Goal: Task Accomplishment & Management: Use online tool/utility

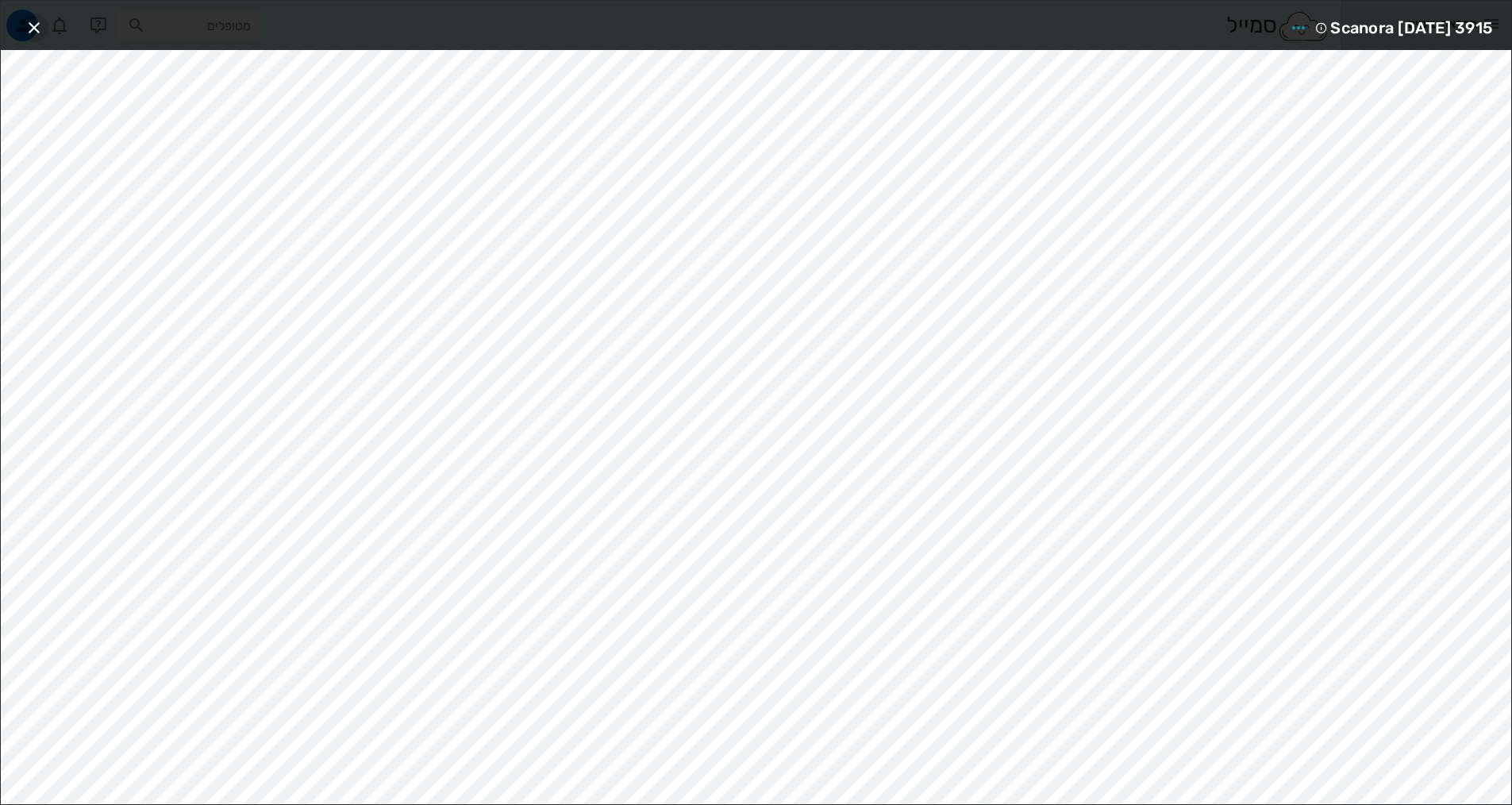
drag, startPoint x: 32, startPoint y: 27, endPoint x: 308, endPoint y: 125, distance: 292.9
click at [32, 27] on icon "button" at bounding box center [34, 28] width 19 height 19
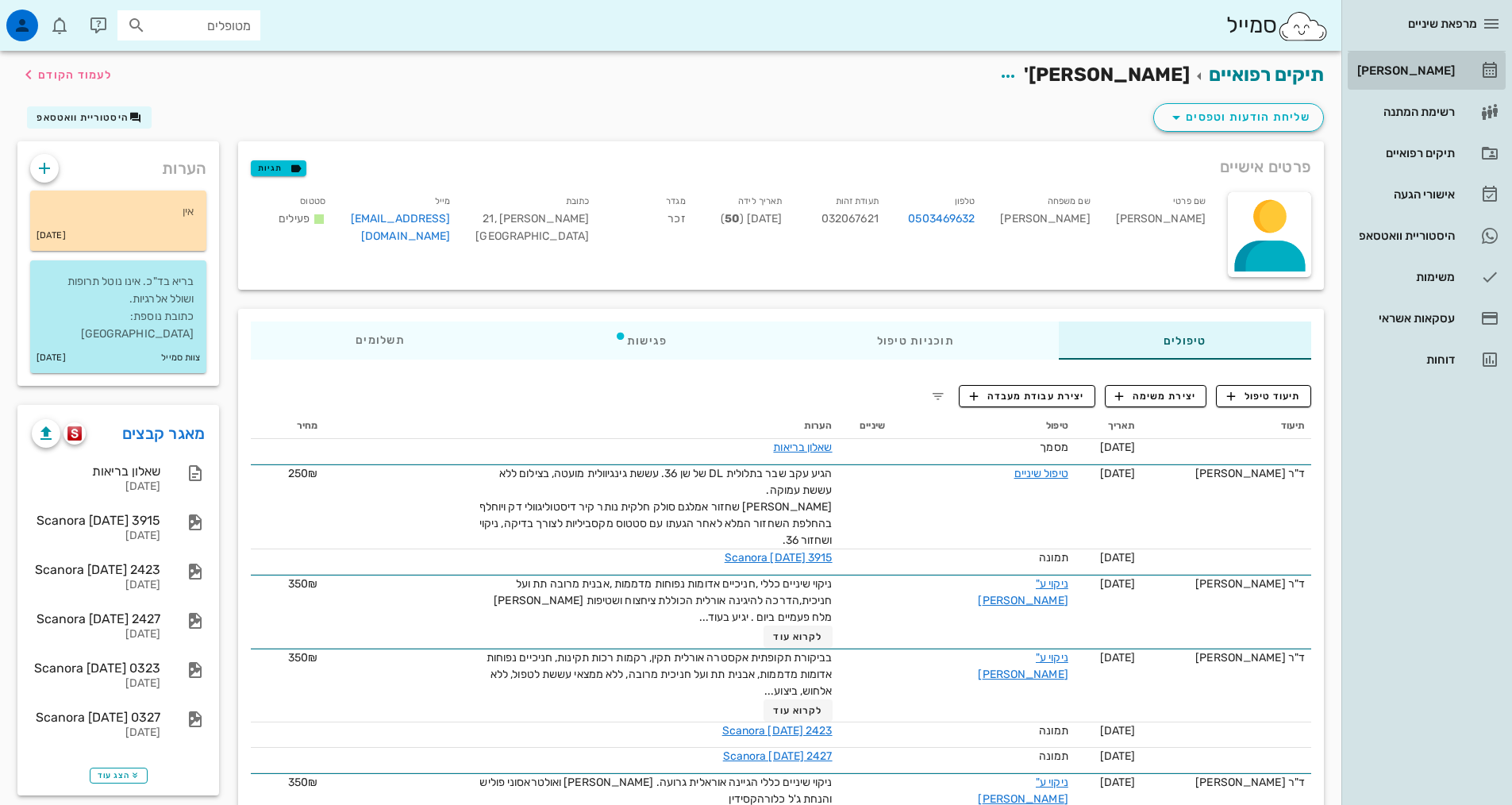
click at [1415, 70] on div "[PERSON_NAME]" at bounding box center [1405, 71] width 101 height 13
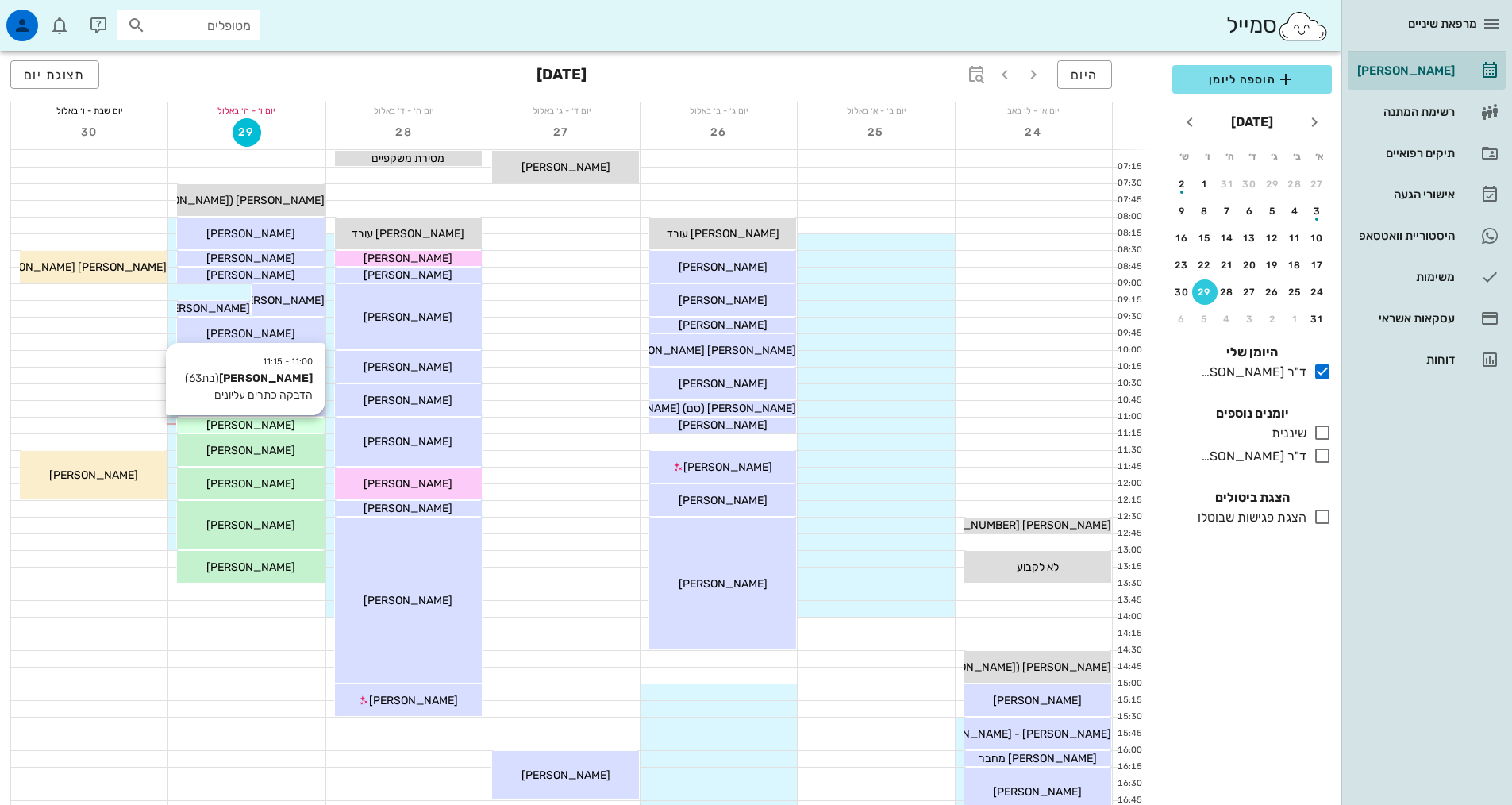
click at [295, 428] on div "[PERSON_NAME]" at bounding box center [251, 425] width 147 height 17
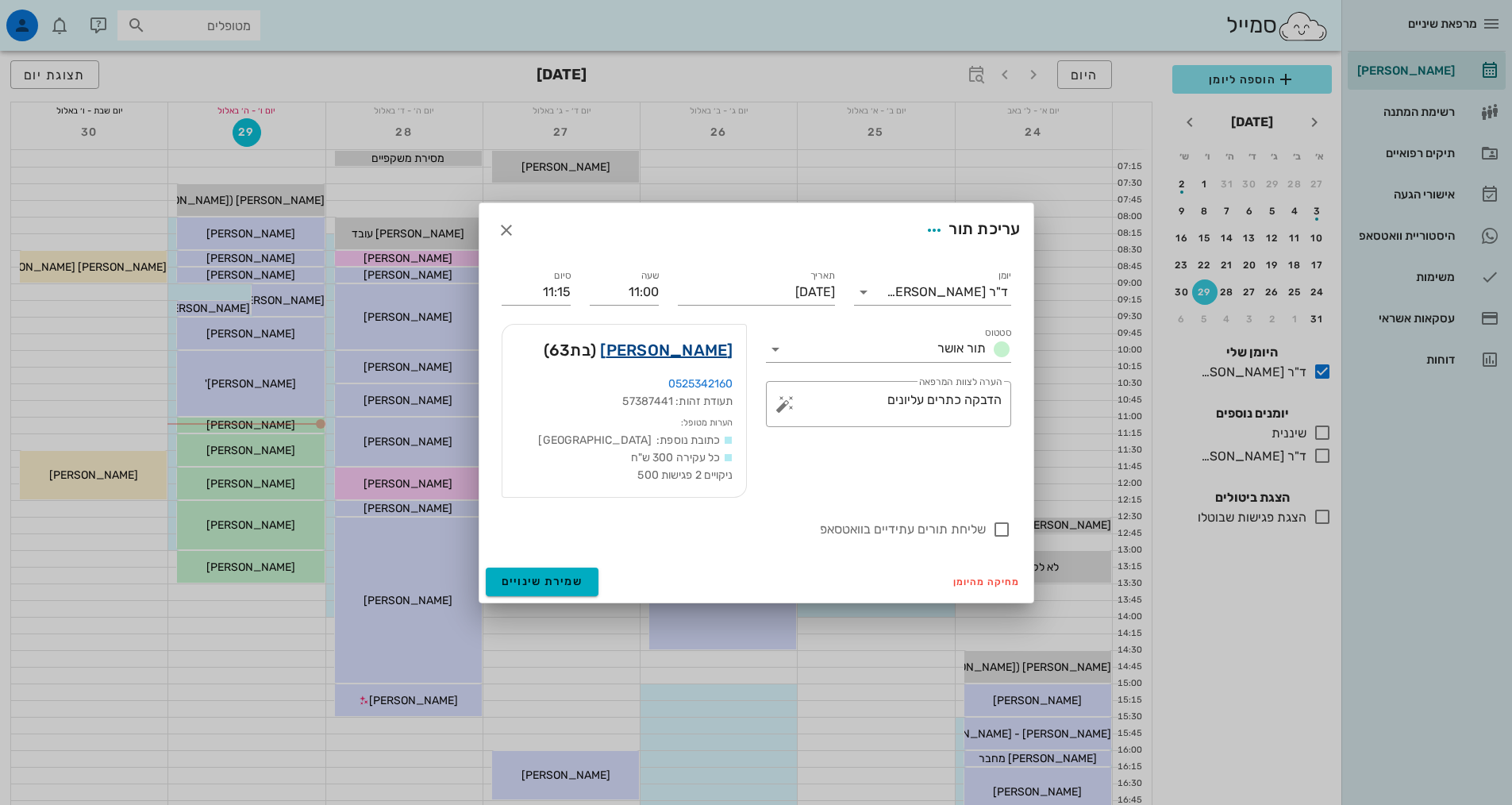
click at [700, 350] on link "[PERSON_NAME]" at bounding box center [666, 350] width 132 height 26
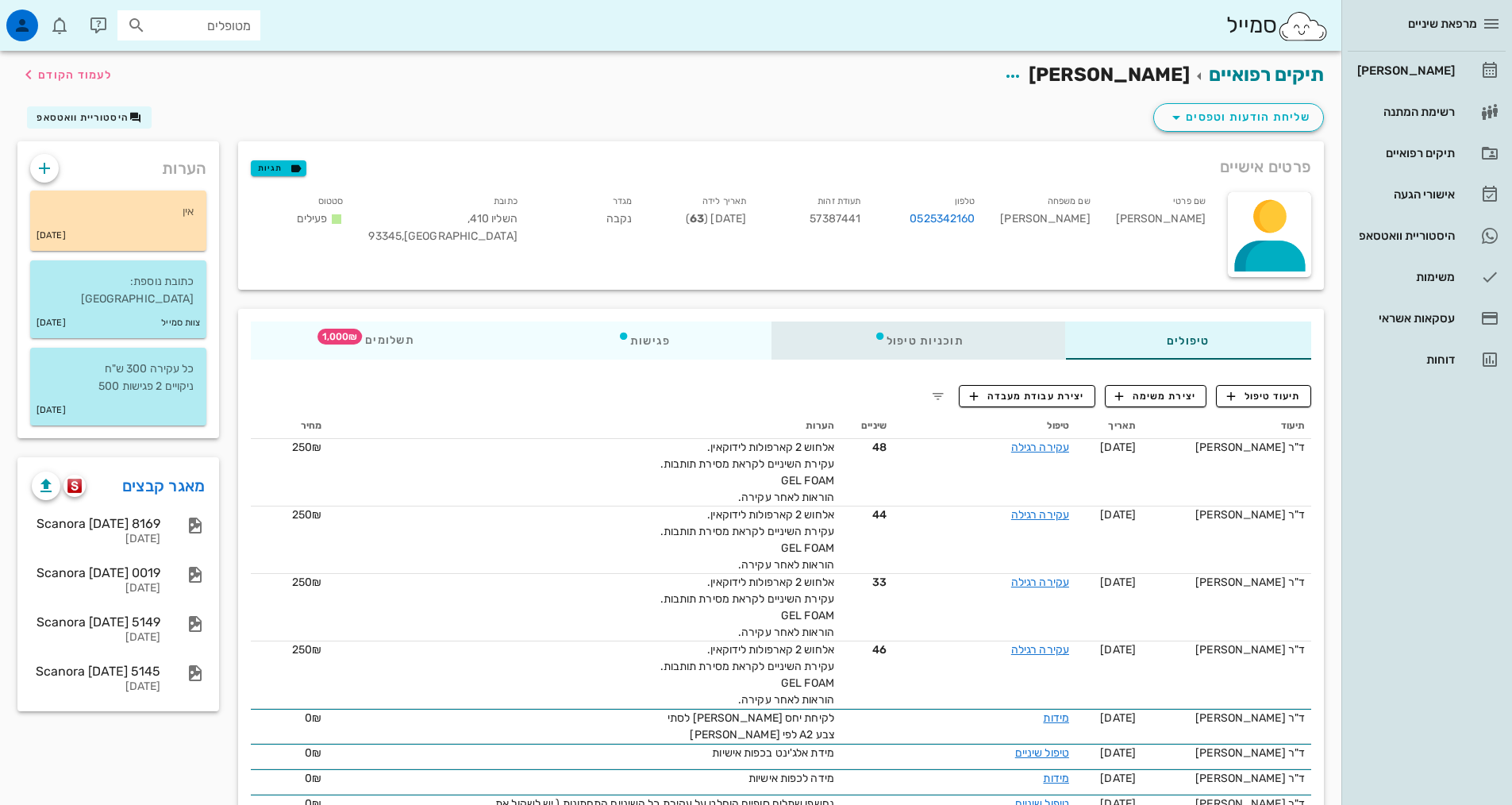
click at [933, 337] on div "תוכניות טיפול" at bounding box center [919, 340] width 293 height 38
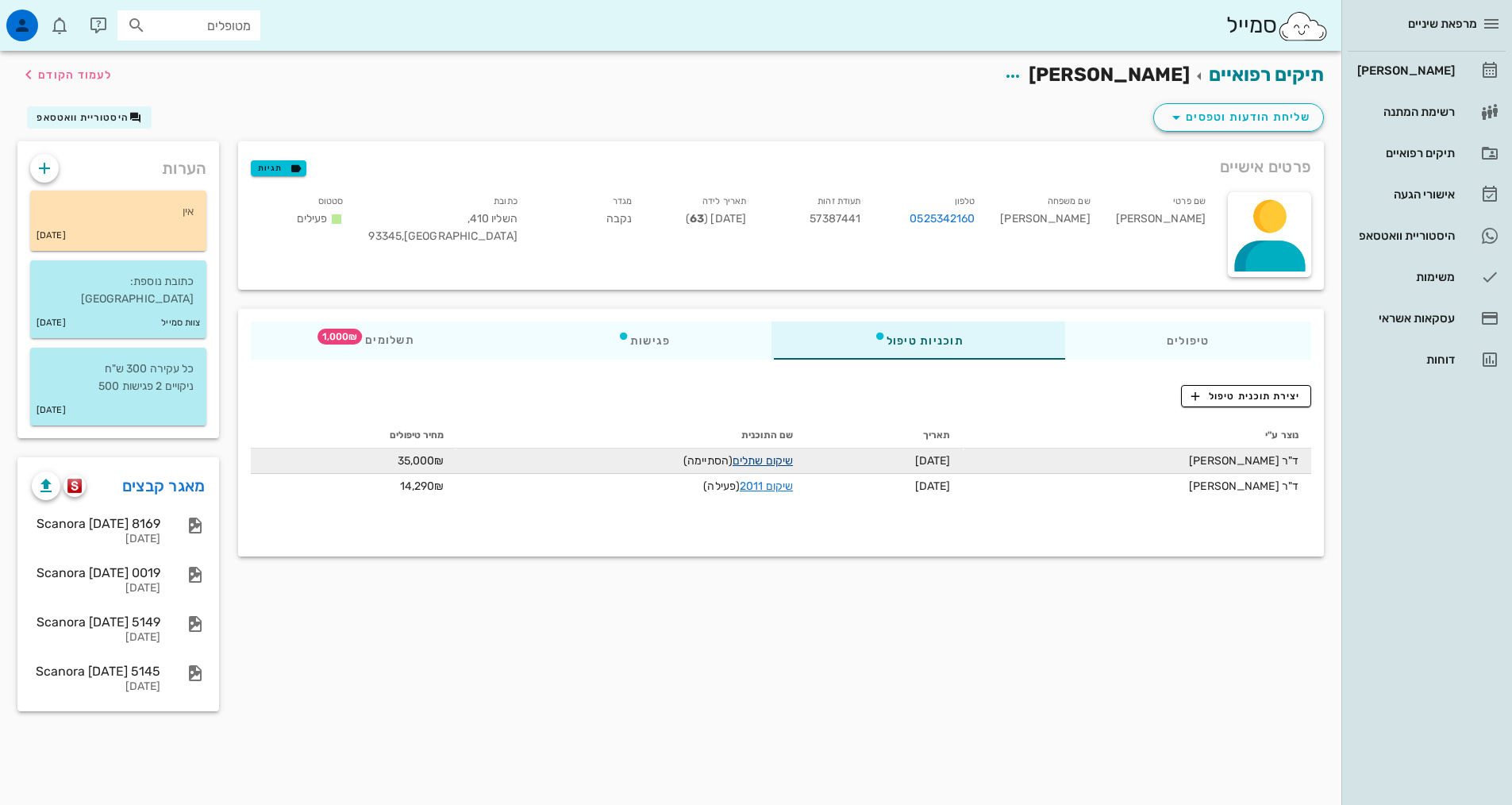
click at [772, 461] on link "שיקום שתלים" at bounding box center [763, 460] width 61 height 14
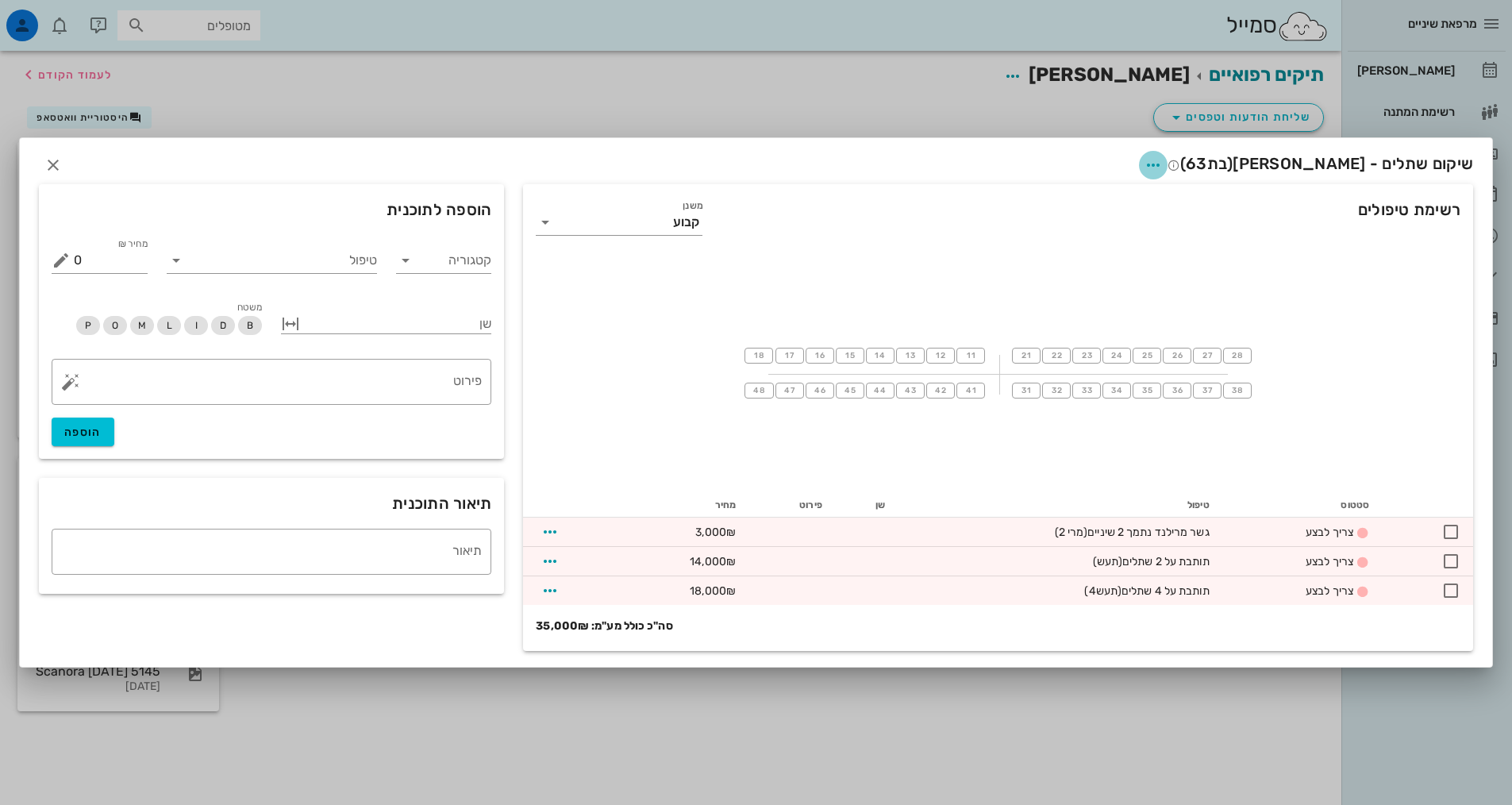
click at [1163, 164] on icon "button" at bounding box center [1153, 164] width 19 height 19
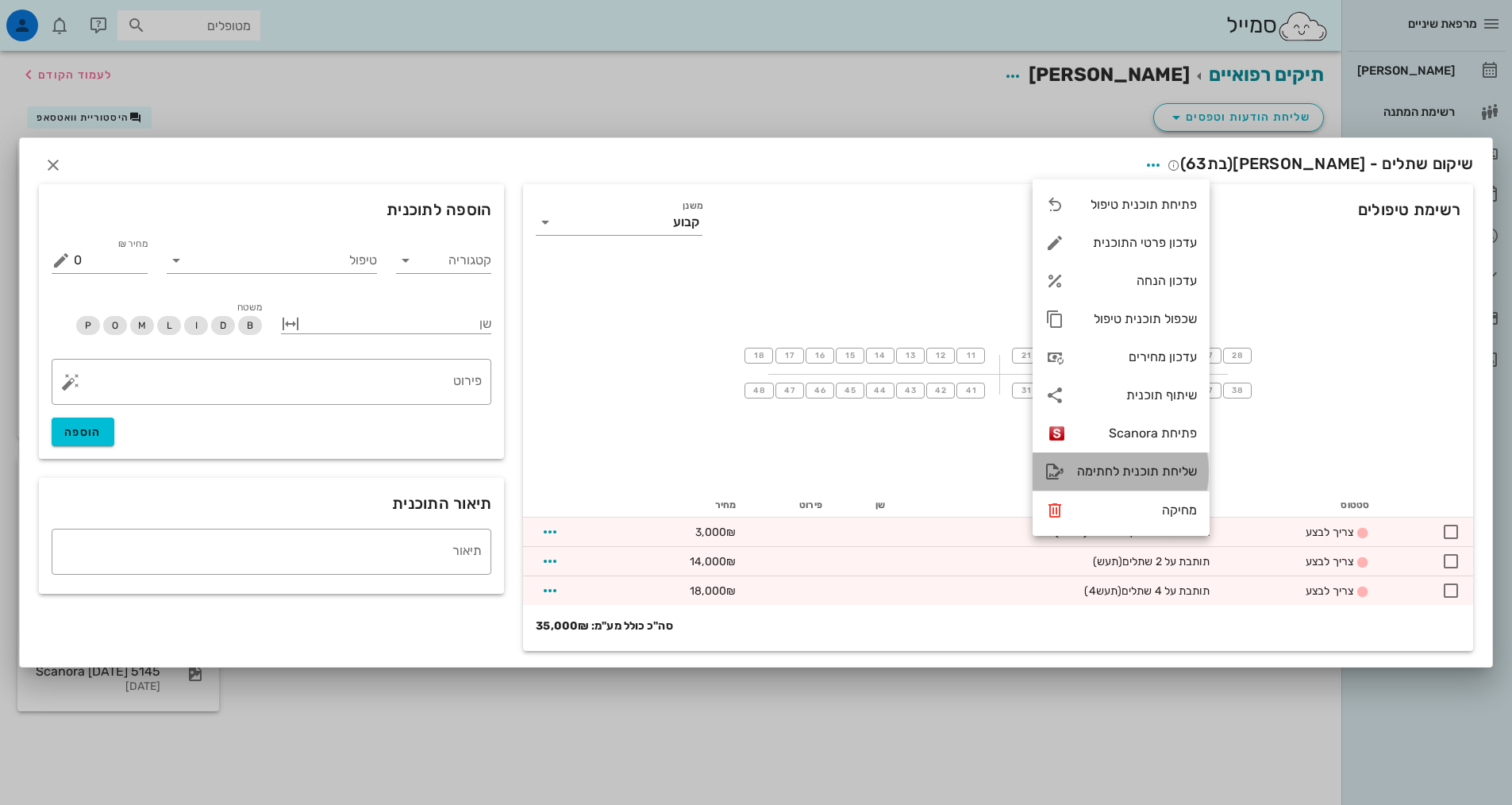
click at [1167, 470] on div "שליחת תוכנית לחתימה" at bounding box center [1137, 471] width 120 height 15
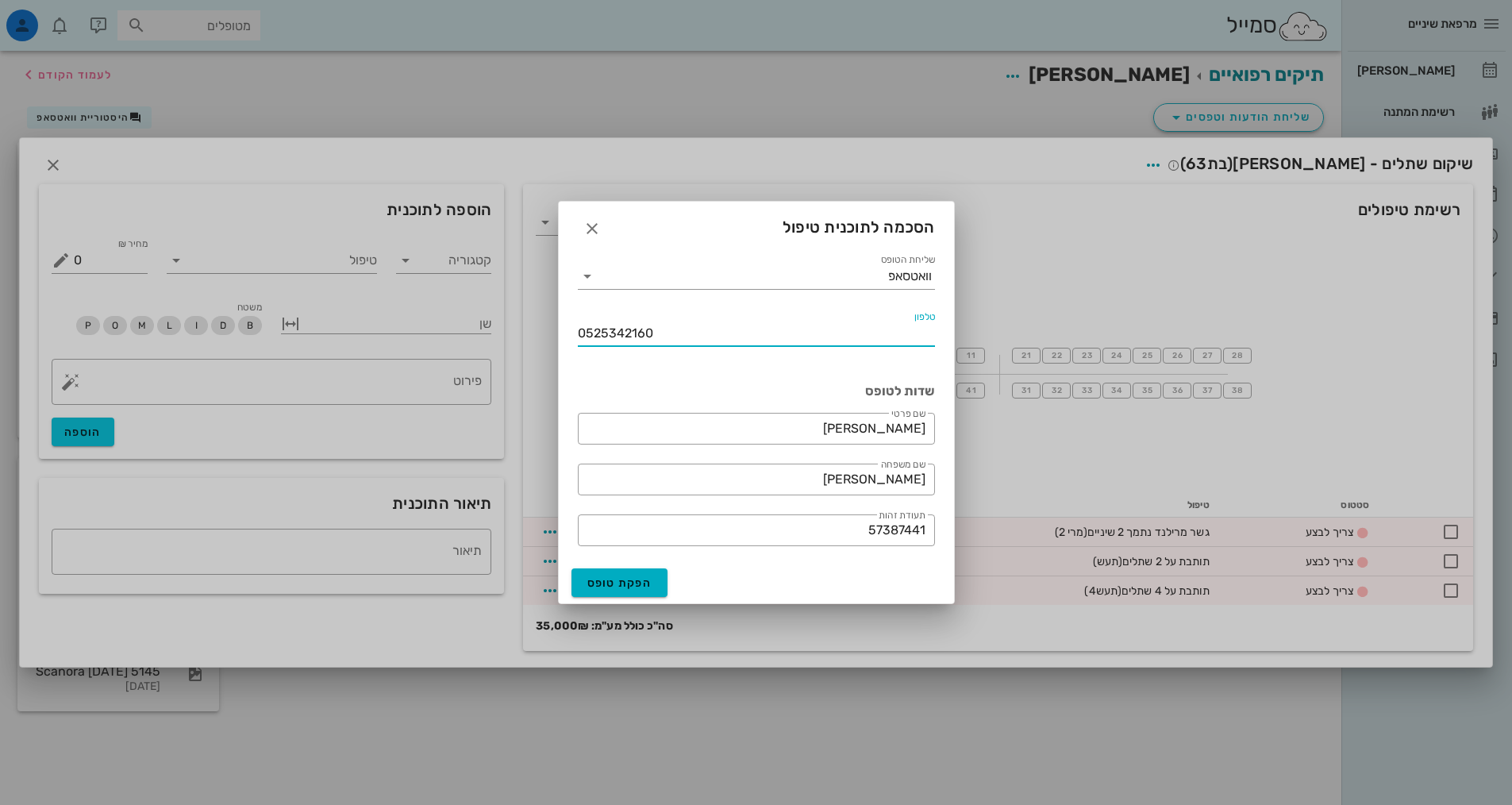
drag, startPoint x: 656, startPoint y: 334, endPoint x: 516, endPoint y: 329, distance: 140.1
click at [516, 329] on div "מרפאת שיניים יומן מרפאה רשימת המתנה תיקים רפואיים אישורי הגעה היסטוריית וואטסאפ…" at bounding box center [756, 402] width 1512 height 805
type input "0545990075"
click at [614, 583] on span "הפקת טופס" at bounding box center [620, 583] width 65 height 14
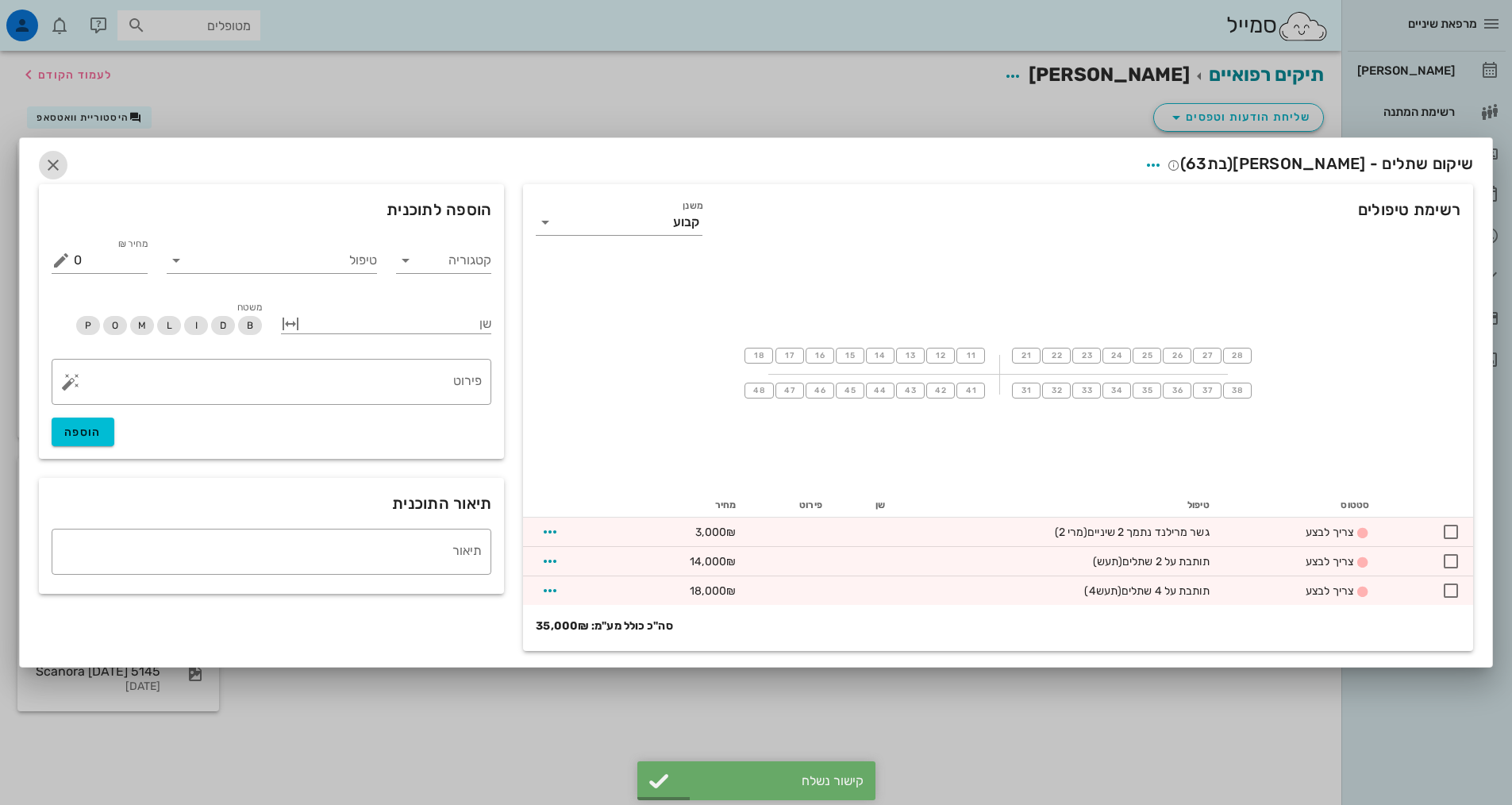
click at [57, 164] on icon "button" at bounding box center [53, 164] width 19 height 19
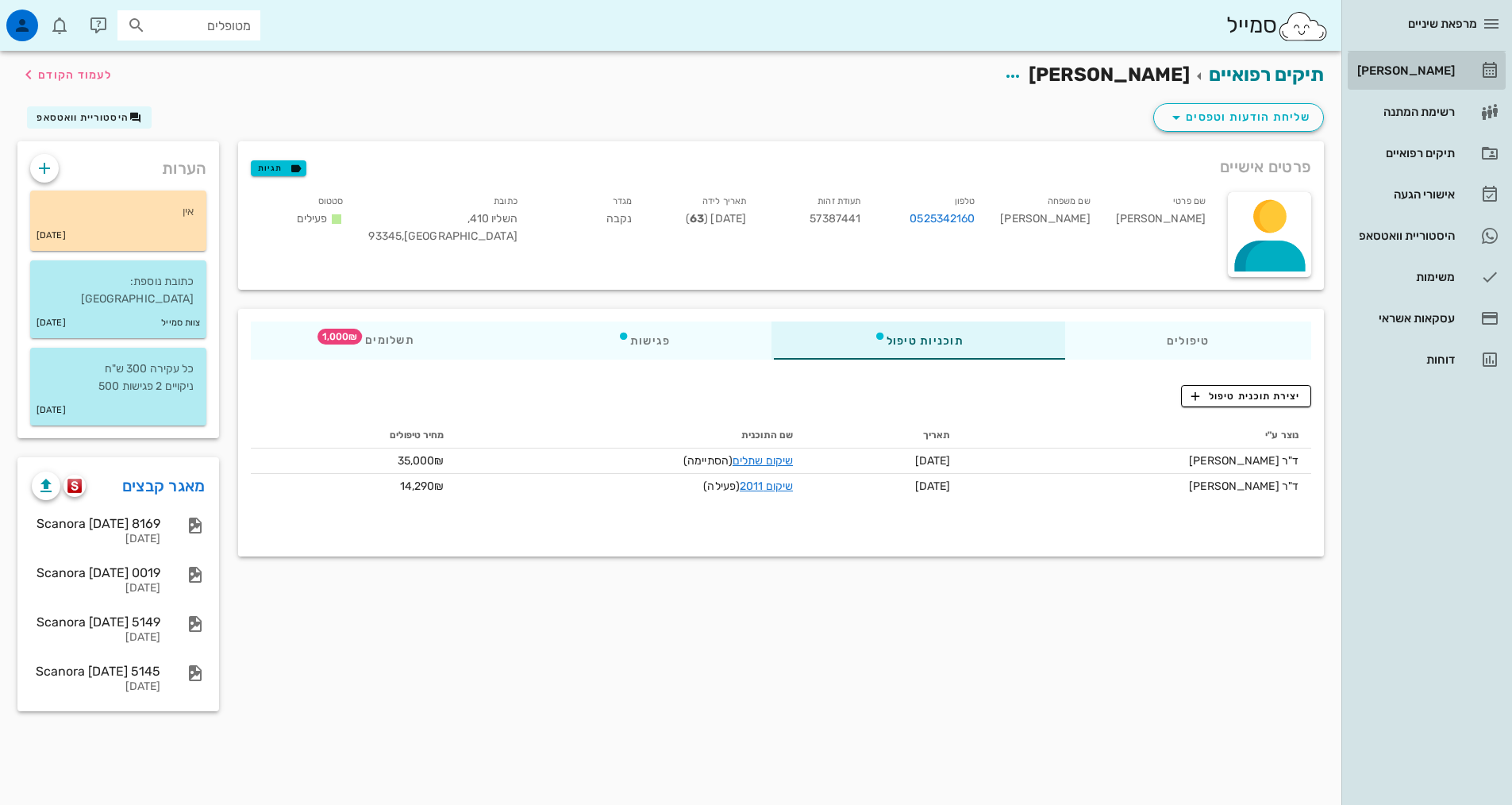
click at [1427, 70] on div "[PERSON_NAME]" at bounding box center [1405, 71] width 101 height 13
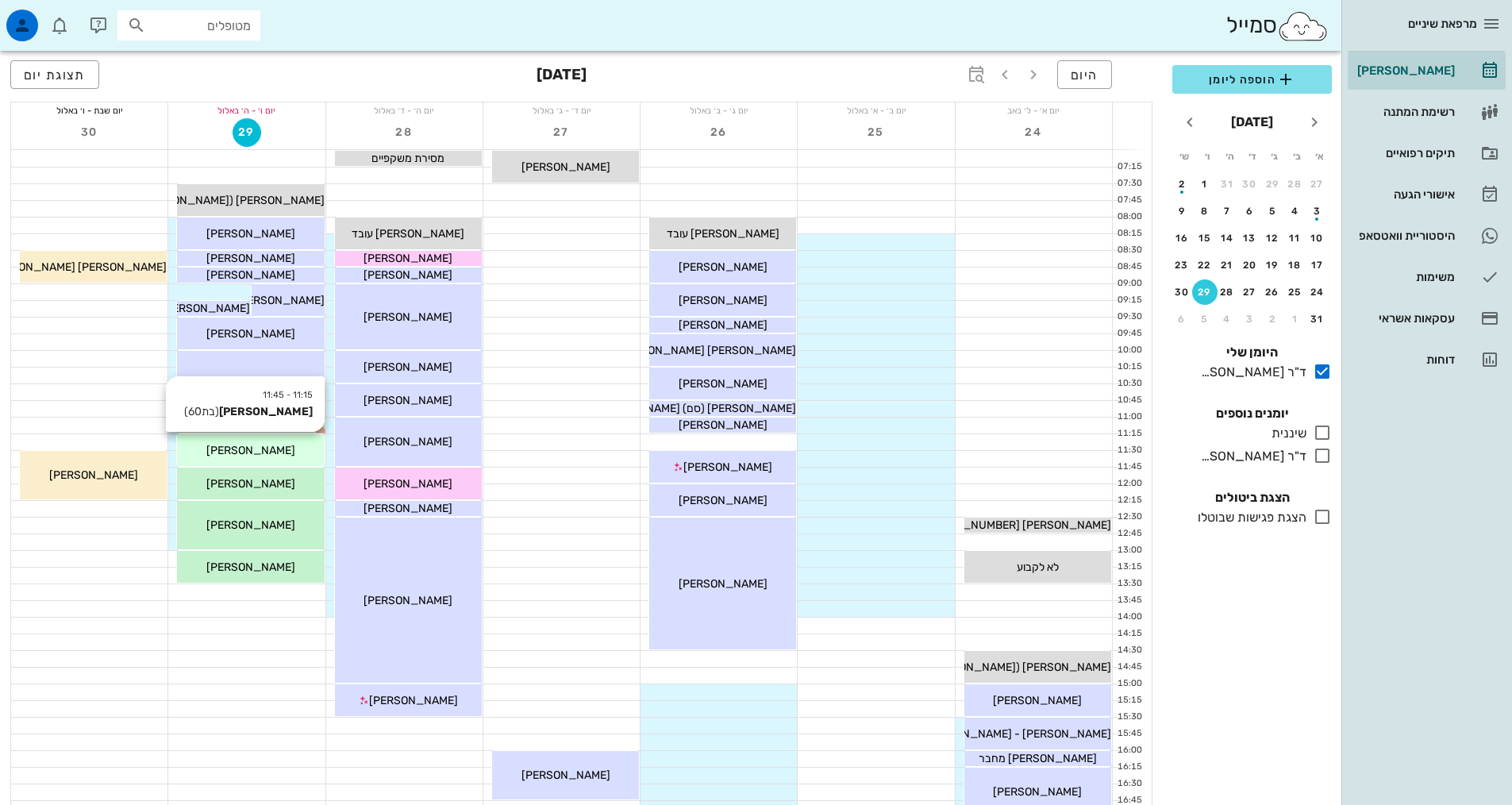
click at [288, 454] on div "[PERSON_NAME]" at bounding box center [251, 450] width 147 height 17
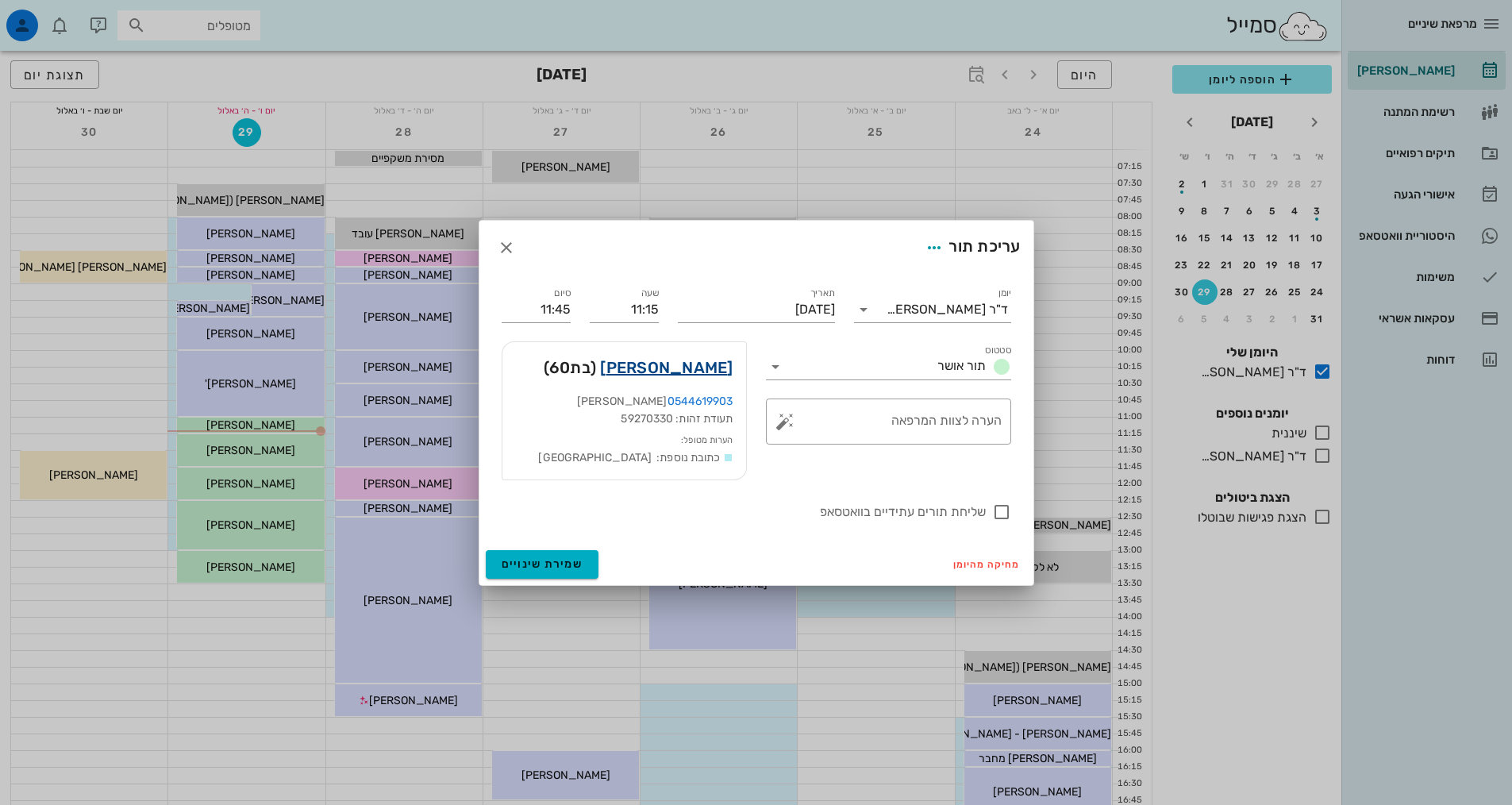
click at [691, 373] on link "[PERSON_NAME]" at bounding box center [666, 368] width 132 height 26
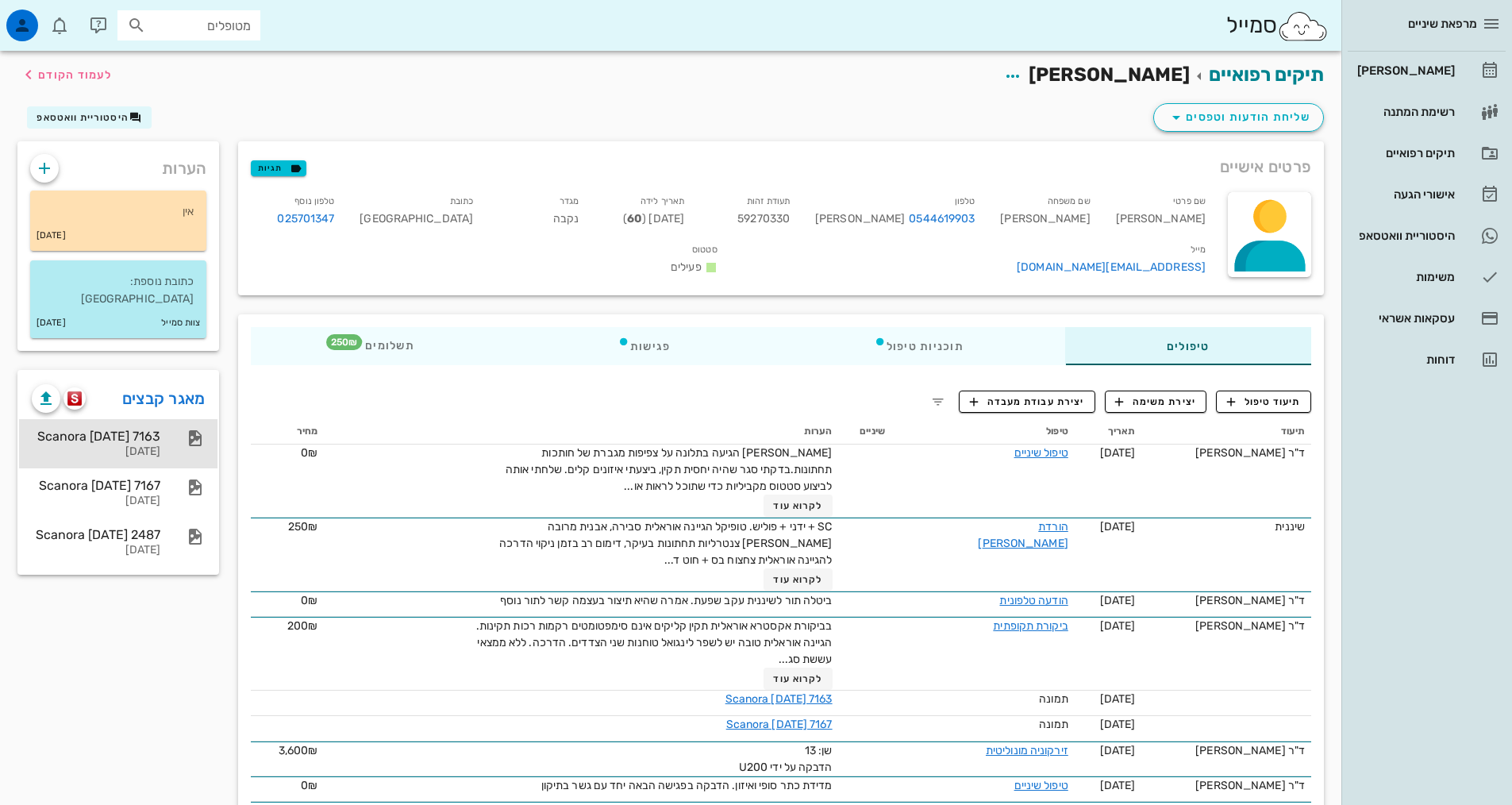
click at [147, 429] on div "Scanora [DATE] 7163" at bounding box center [96, 437] width 129 height 15
click at [76, 391] on img "button" at bounding box center [74, 399] width 15 height 15
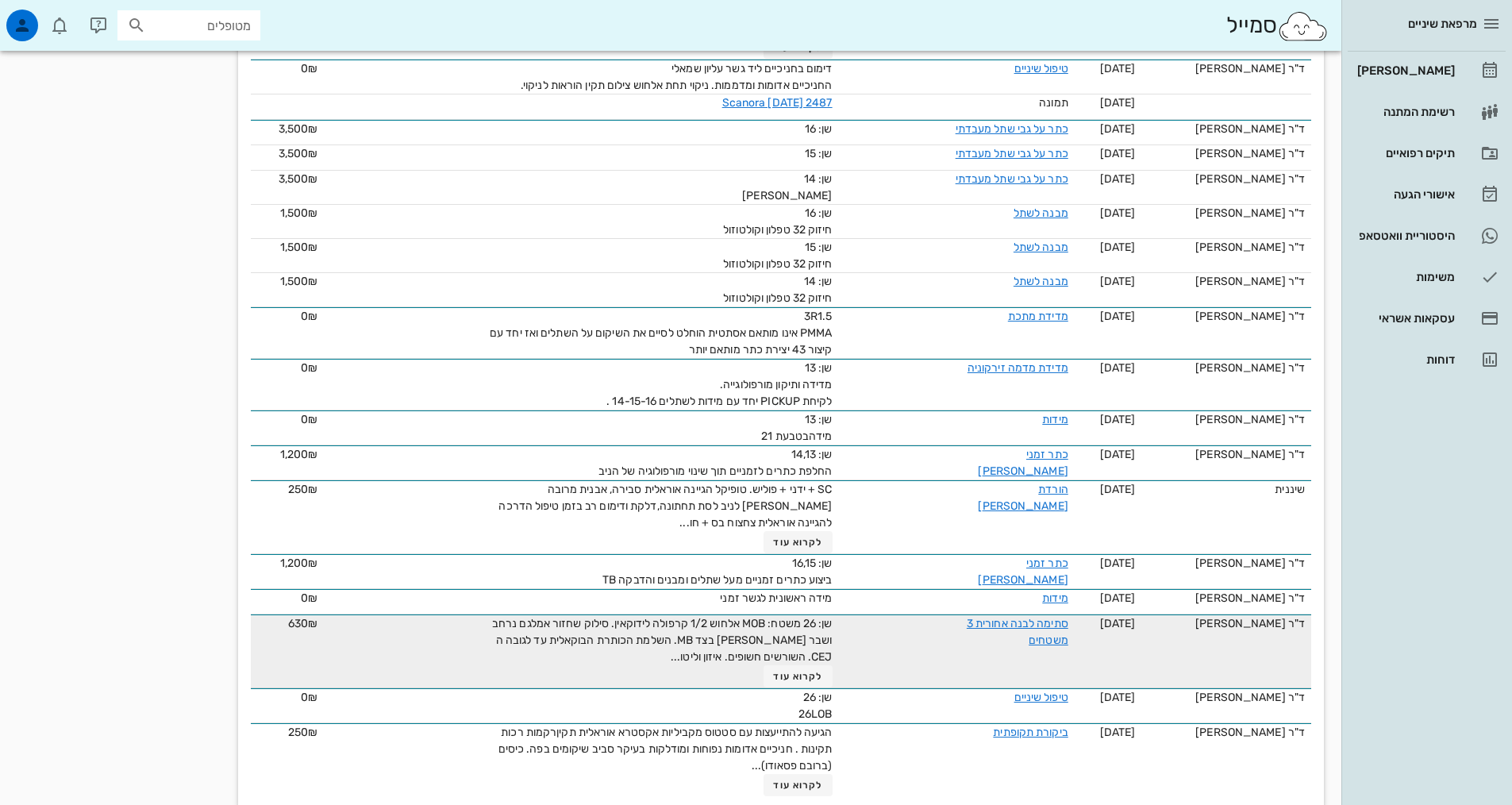
scroll to position [1026, 0]
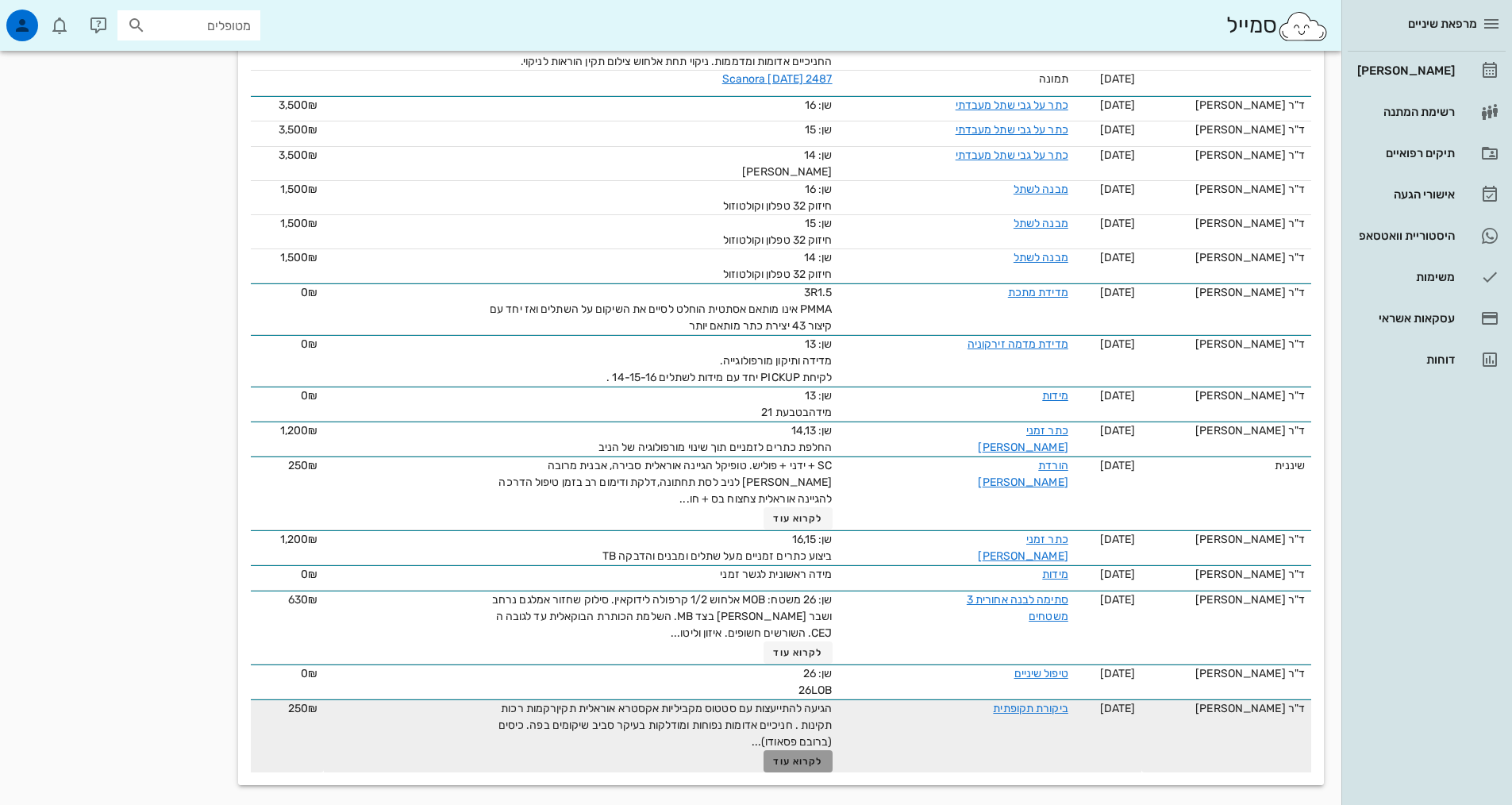
click at [818, 758] on span "לקרוא עוד" at bounding box center [798, 762] width 50 height 11
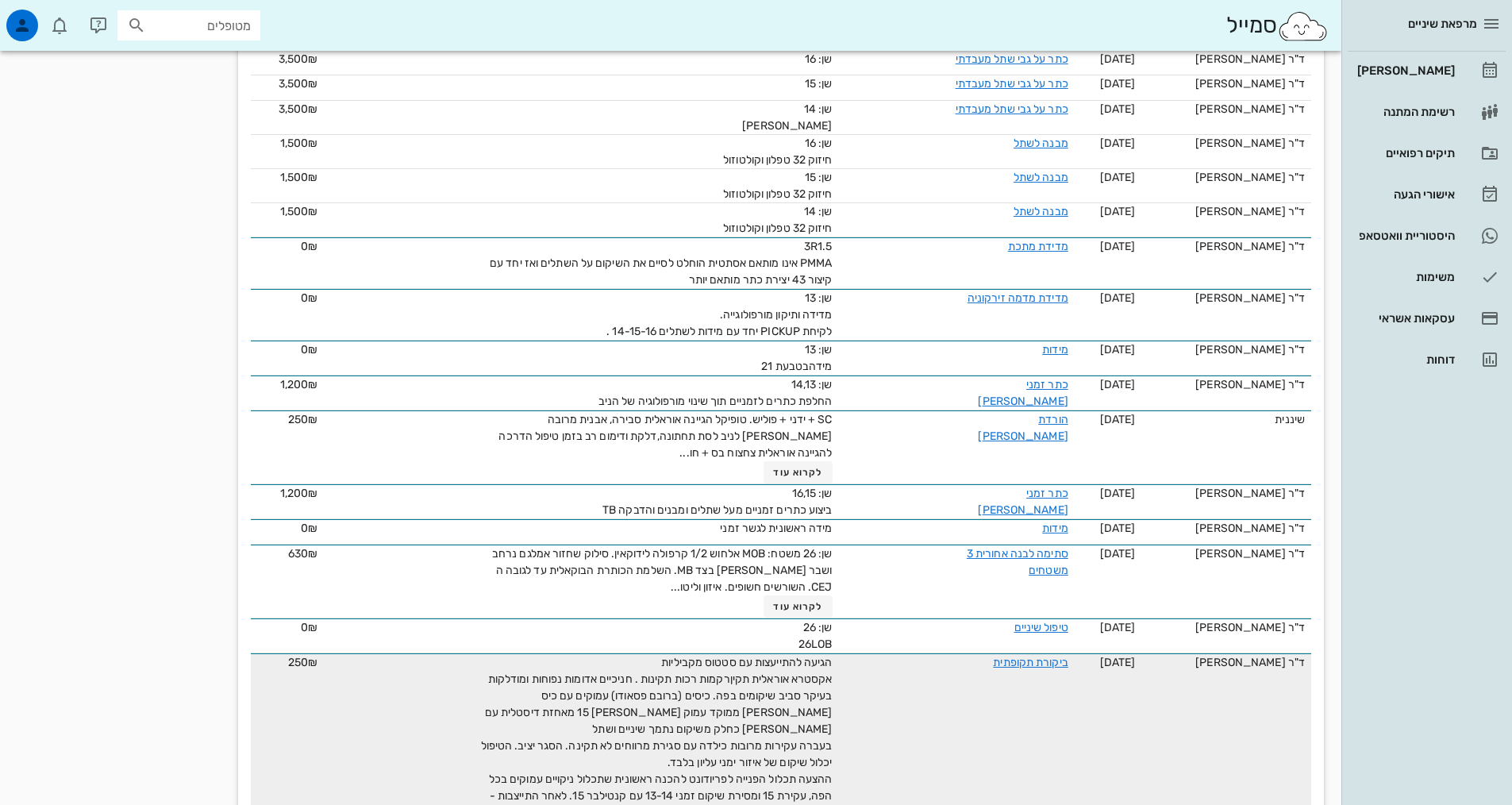
scroll to position [1120, 0]
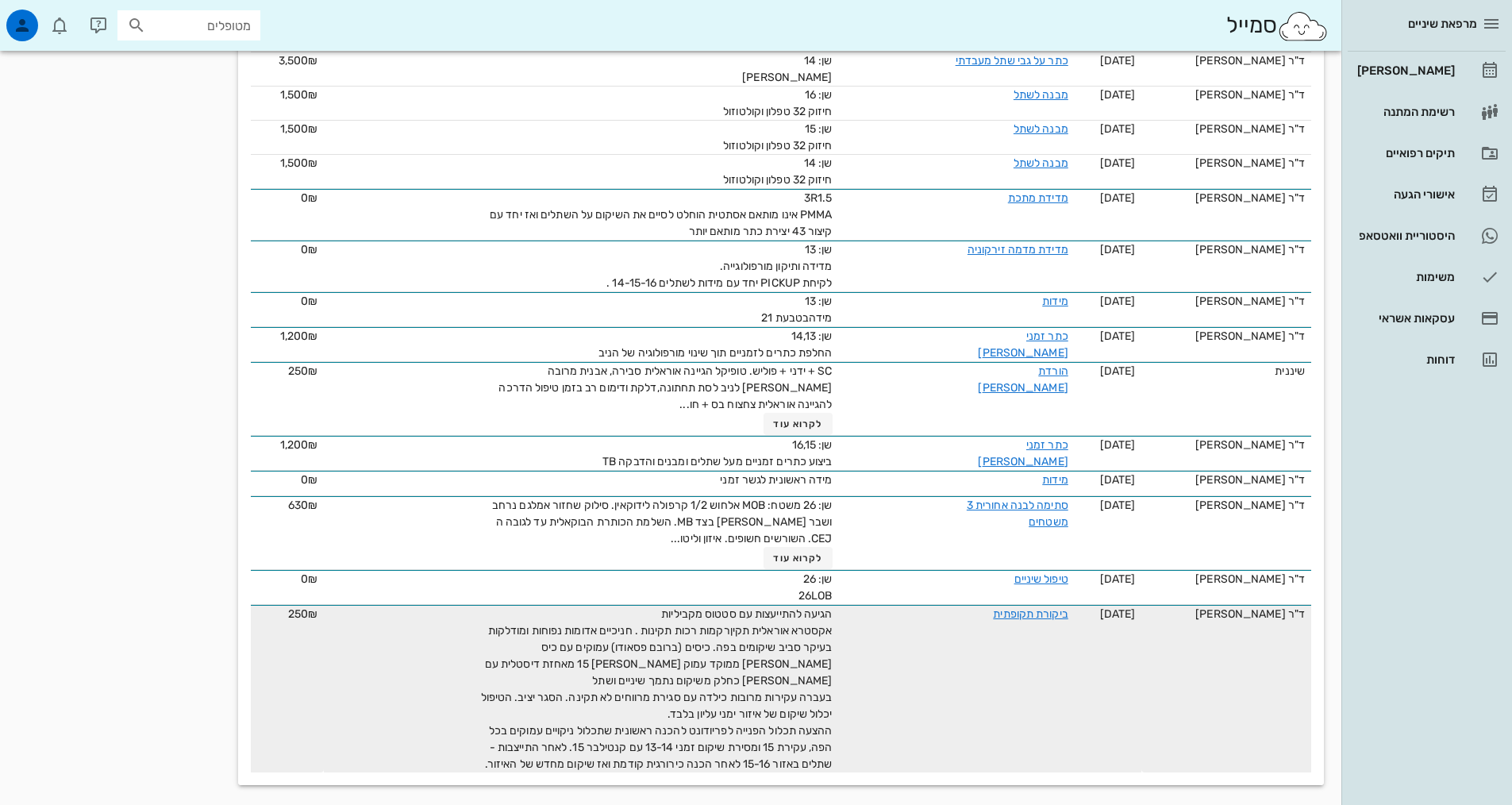
click at [857, 733] on td at bounding box center [865, 689] width 52 height 167
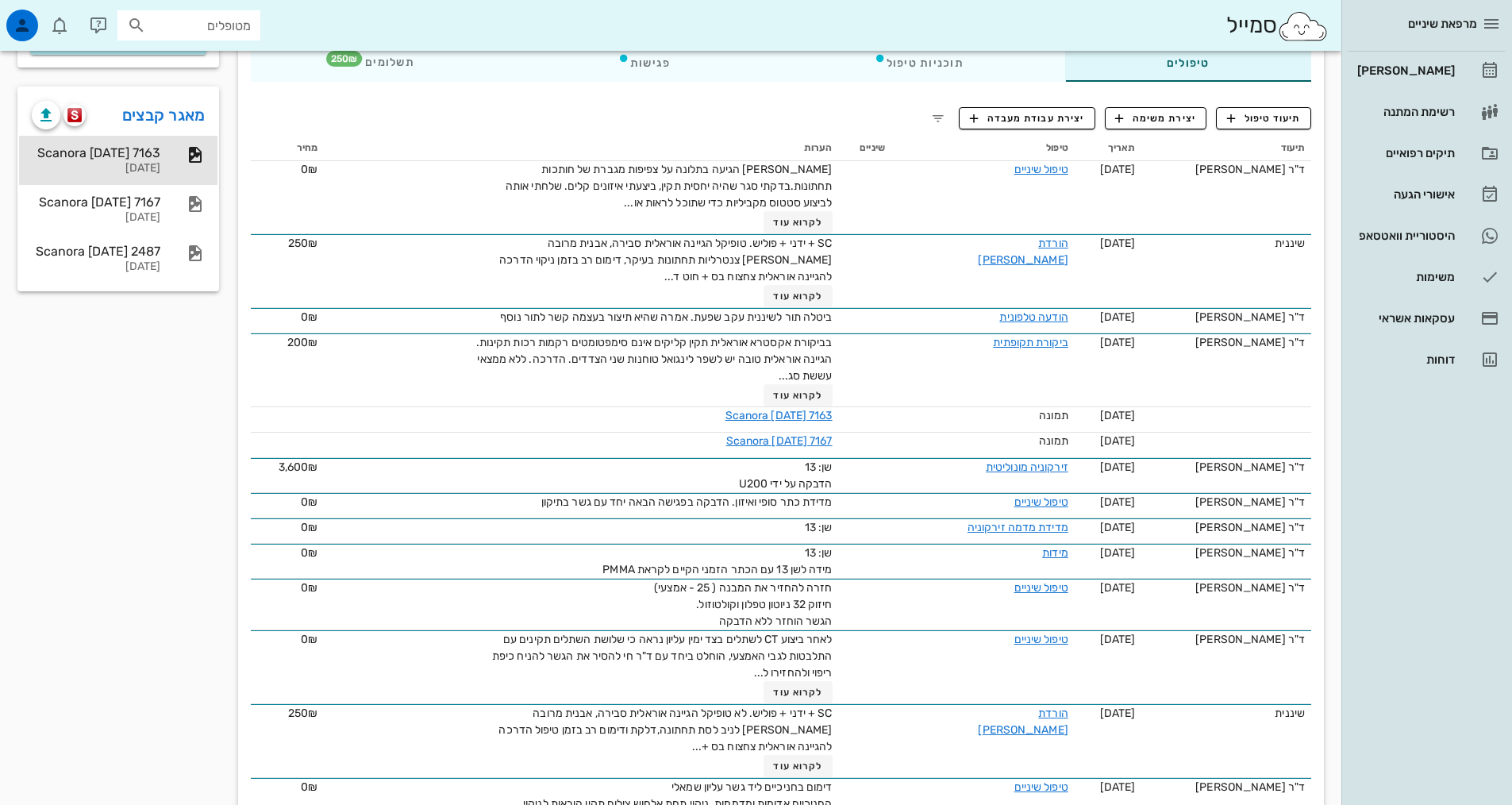
scroll to position [0, 0]
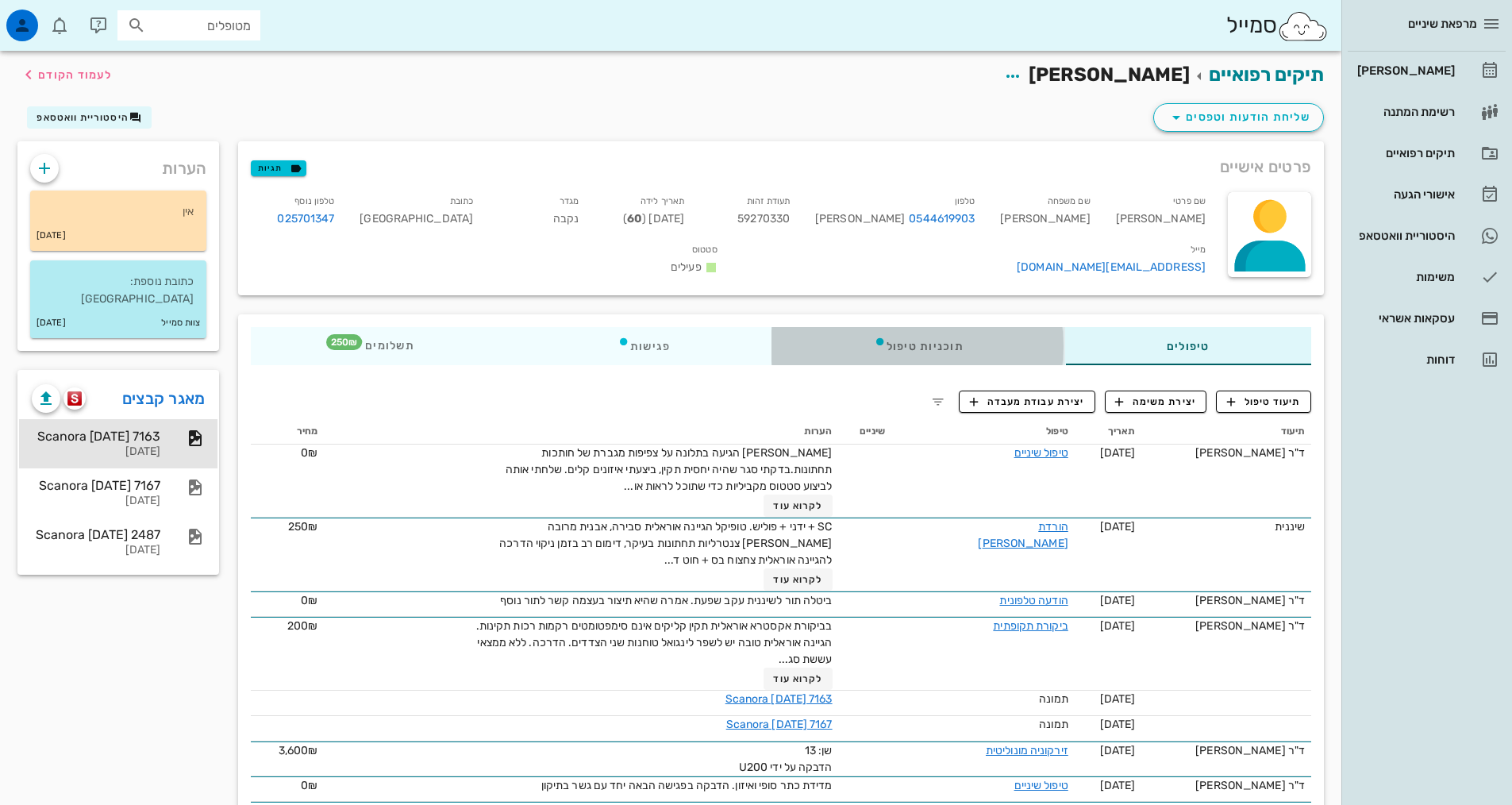
click at [926, 334] on div "תוכניות טיפול" at bounding box center [919, 346] width 293 height 38
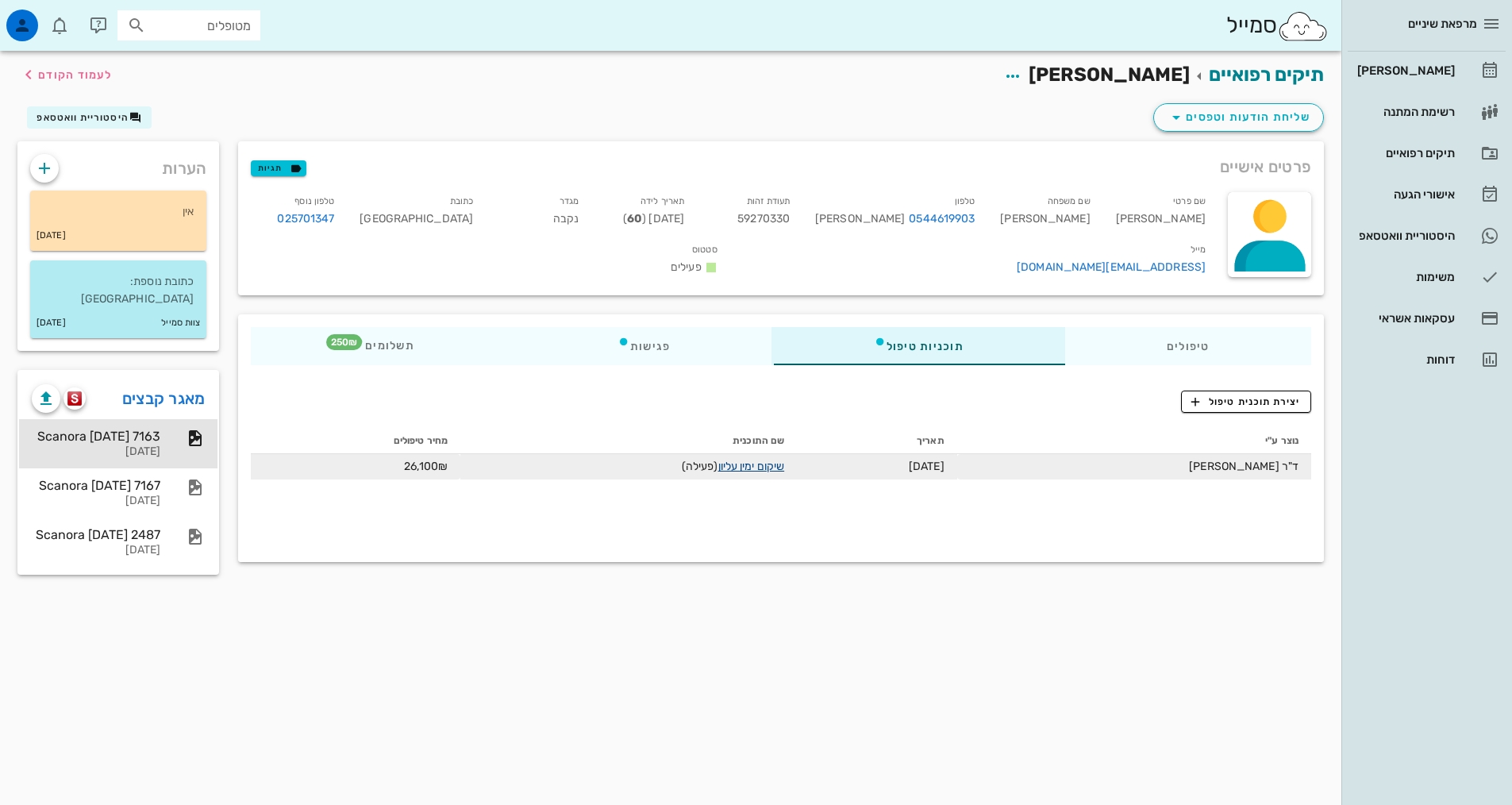
click at [785, 461] on link "שיקום ימין עליון" at bounding box center [751, 466] width 67 height 14
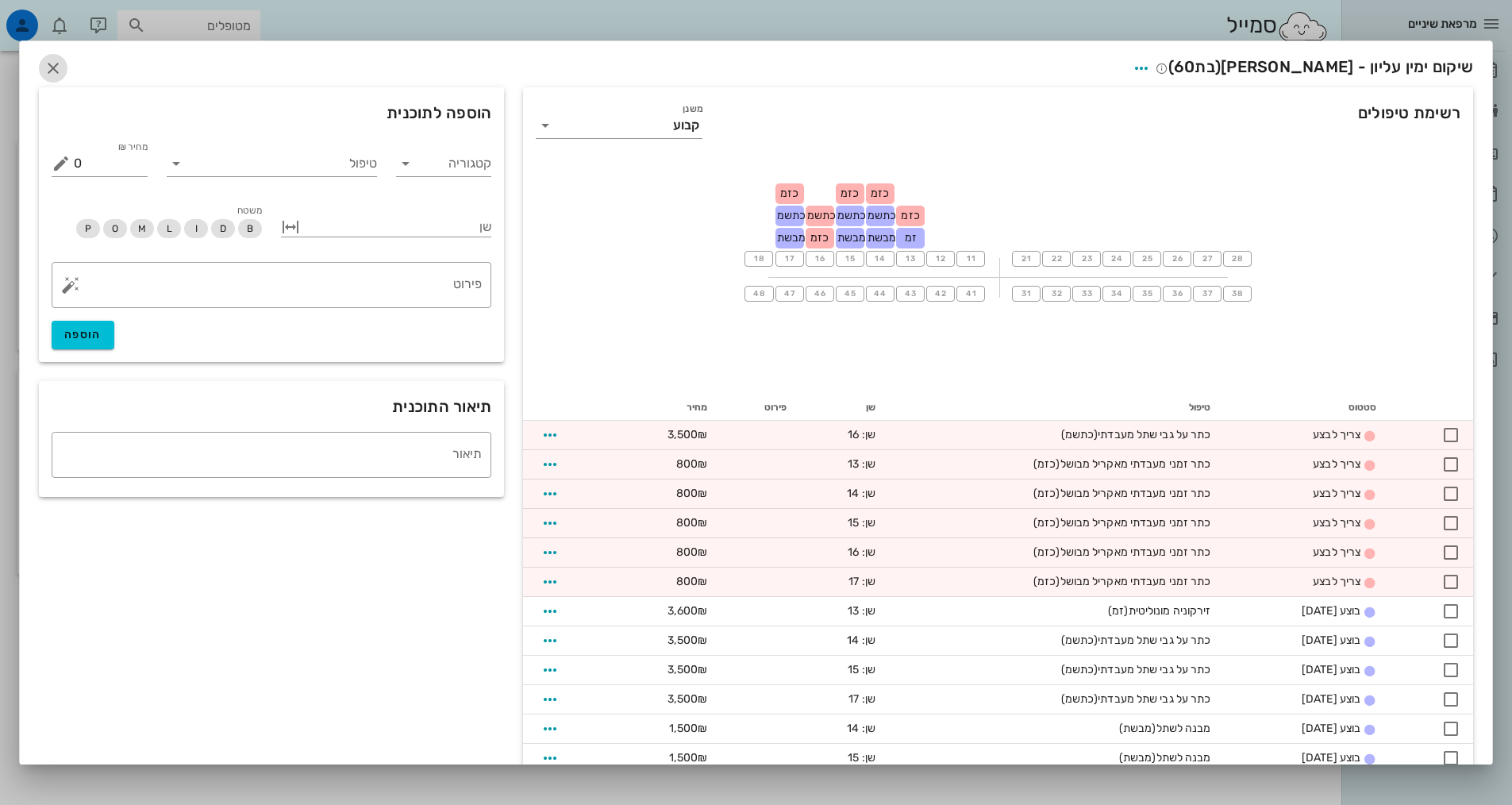
click at [61, 61] on icon "button" at bounding box center [53, 68] width 19 height 19
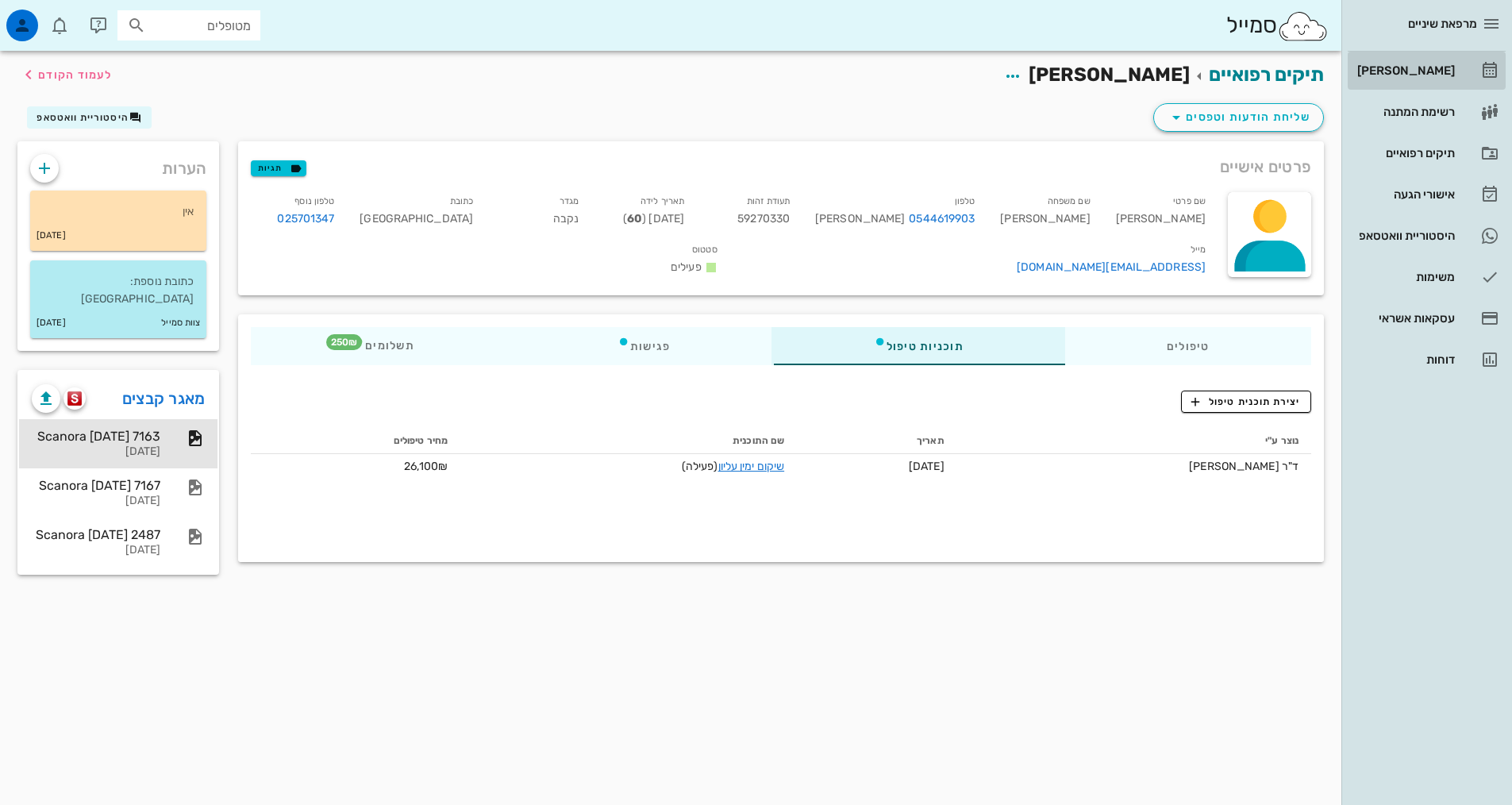
click at [1421, 70] on div "[PERSON_NAME]" at bounding box center [1405, 71] width 101 height 13
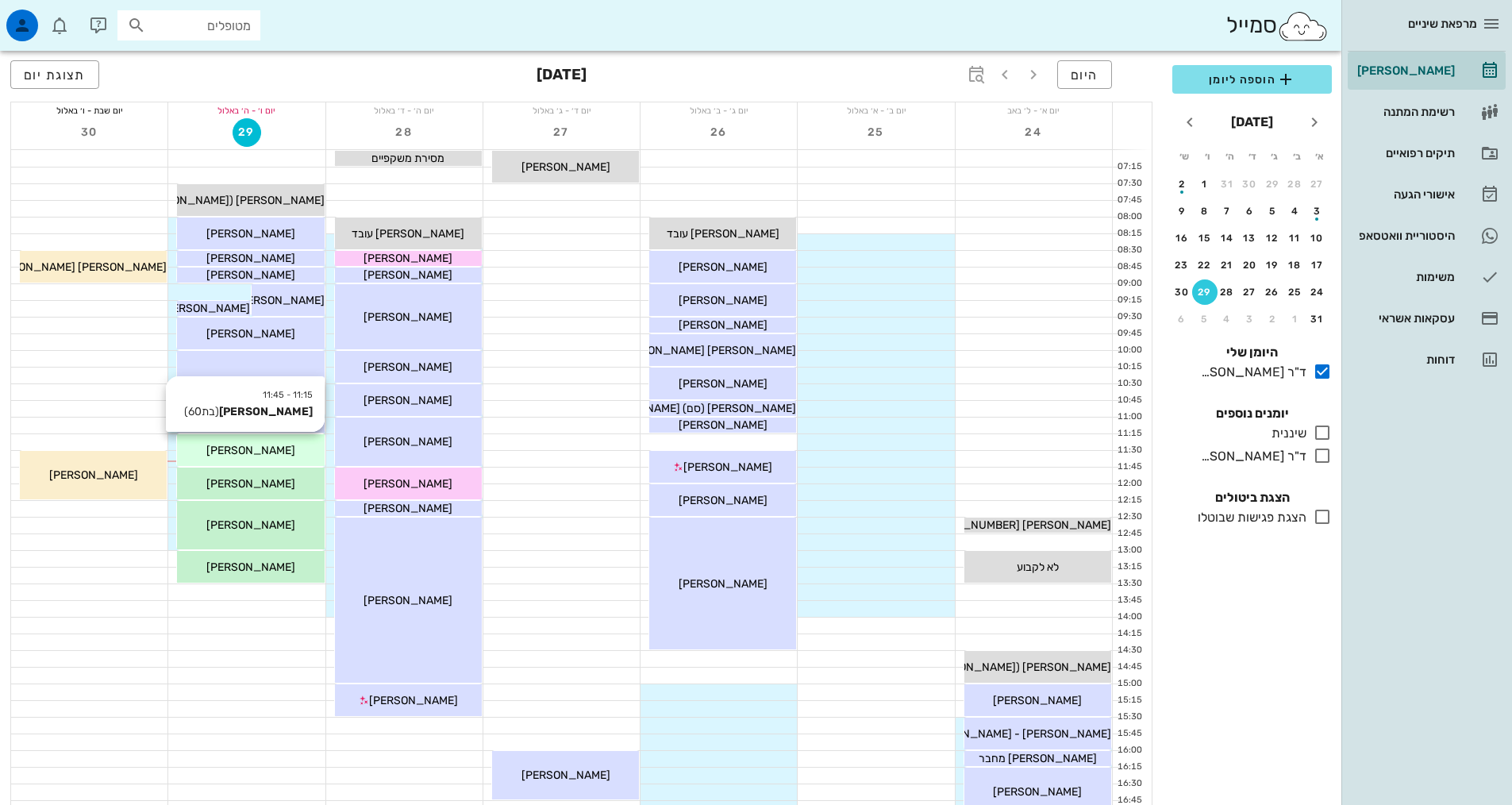
click at [293, 454] on div "[PERSON_NAME]" at bounding box center [251, 450] width 147 height 17
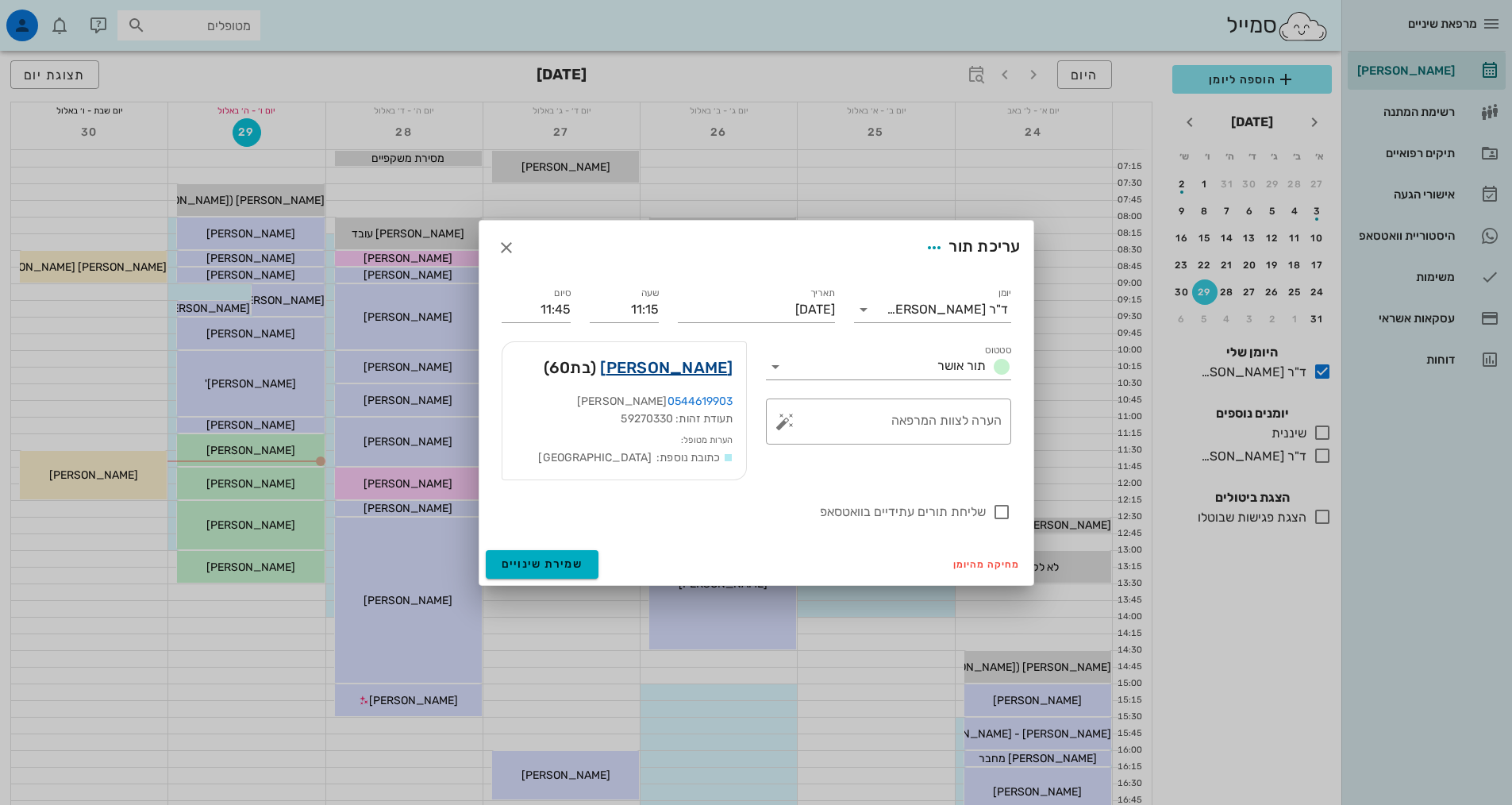
click at [716, 366] on link "[PERSON_NAME]" at bounding box center [666, 368] width 132 height 26
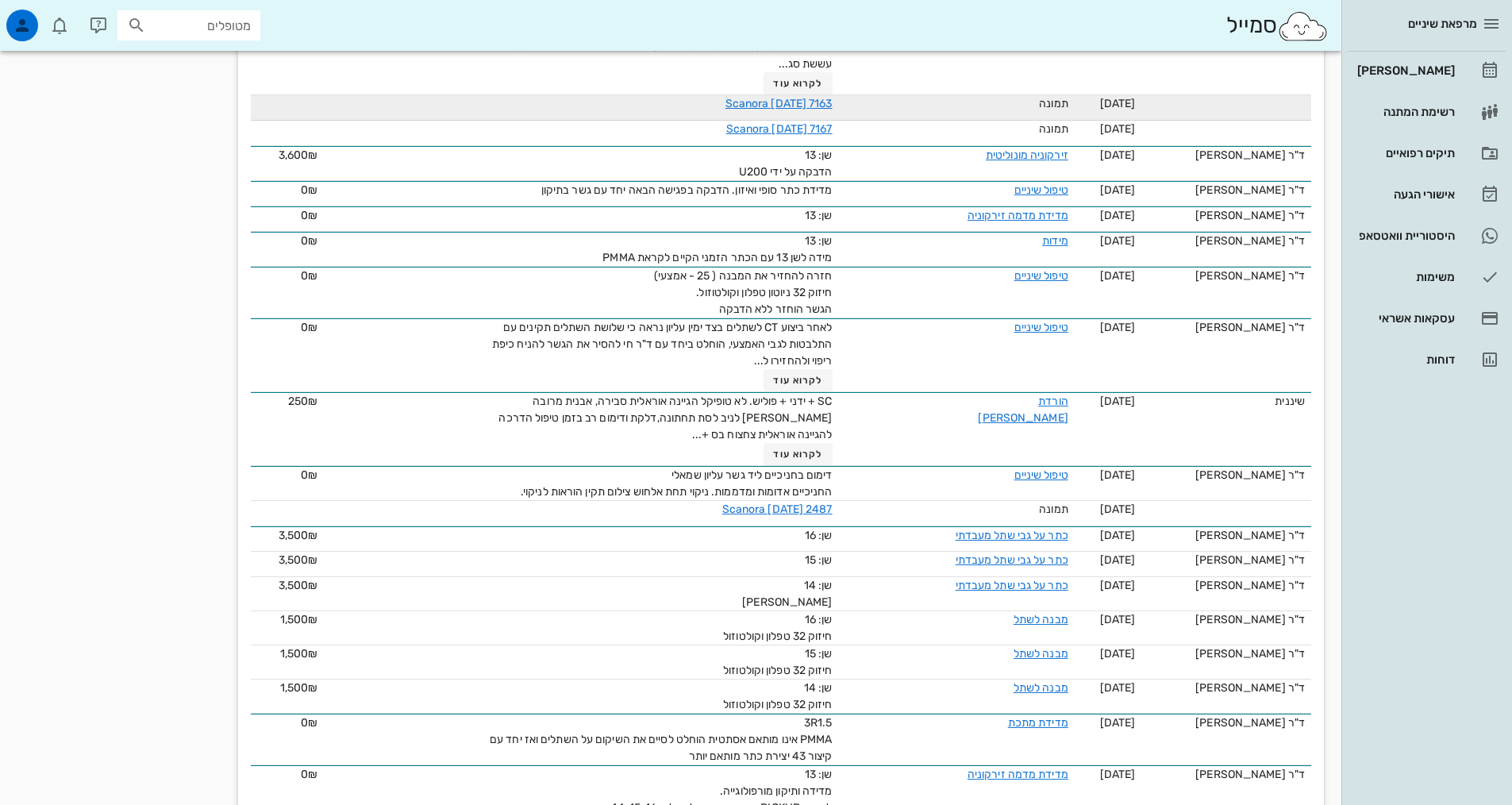
scroll to position [635, 0]
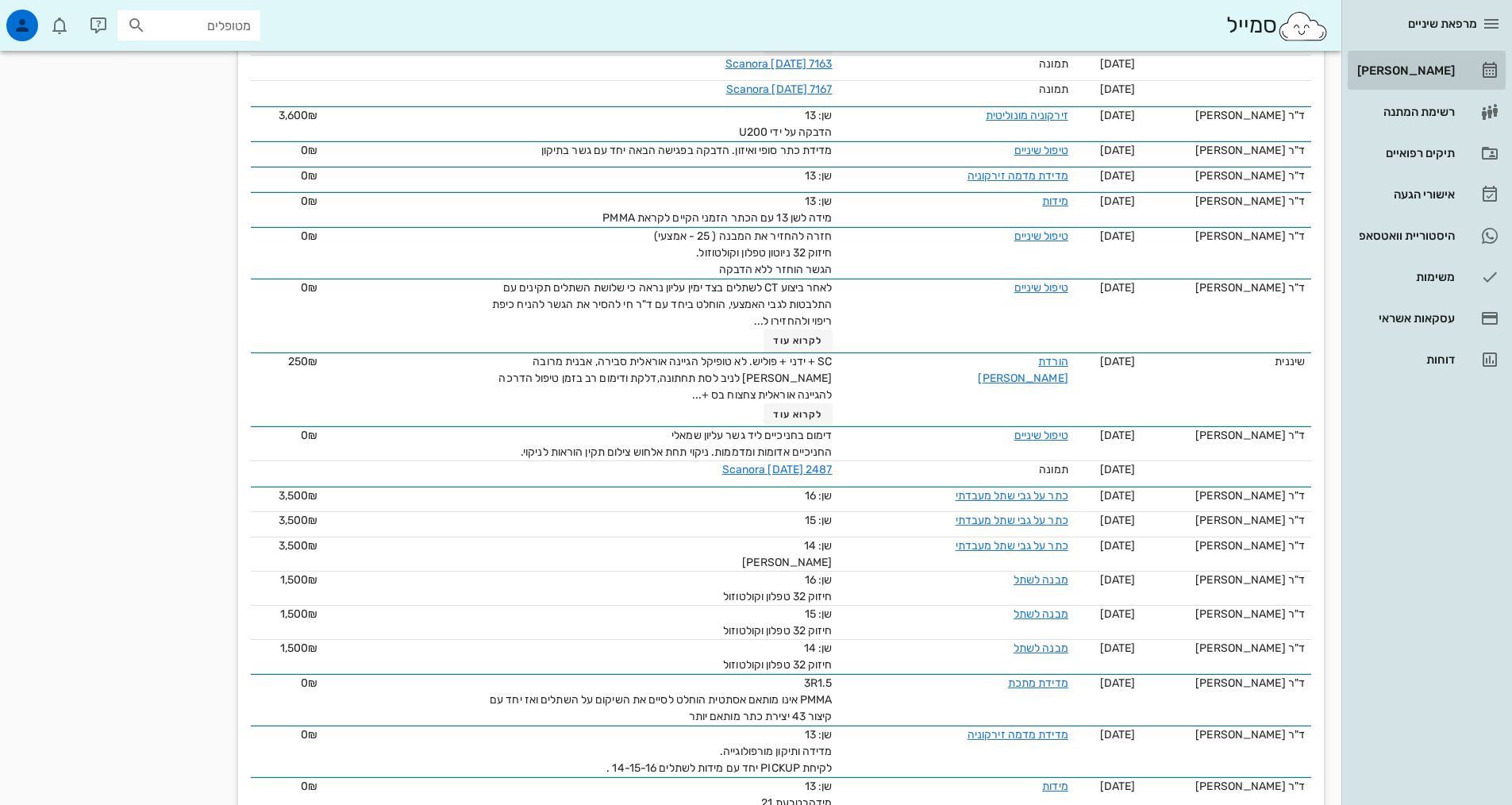
click at [1428, 69] on div "[PERSON_NAME]" at bounding box center [1405, 71] width 101 height 13
